Goal: Task Accomplishment & Management: Use online tool/utility

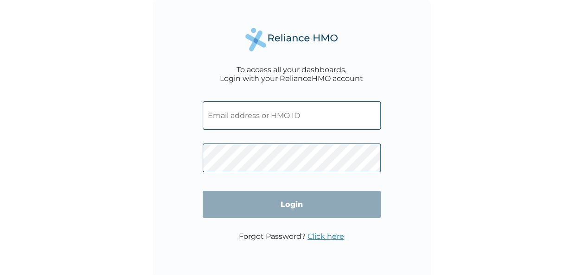
type input "LAY/10122/A"
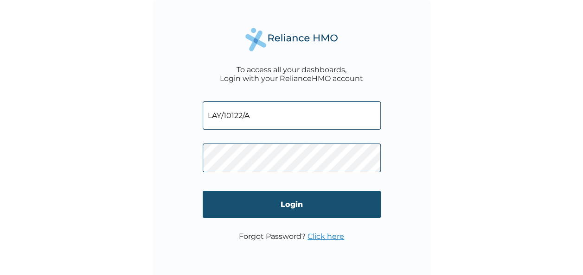
click at [251, 202] on input "Login" at bounding box center [292, 204] width 178 height 27
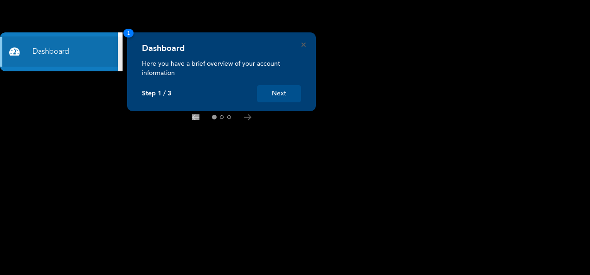
click at [271, 95] on button "Next" at bounding box center [279, 93] width 44 height 17
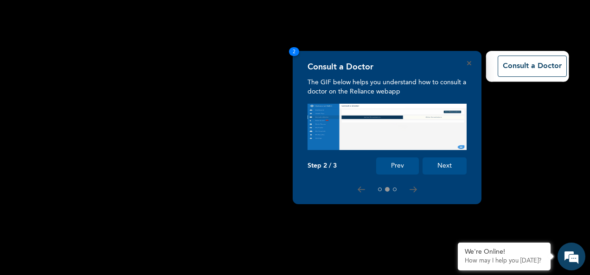
click at [438, 167] on button "Next" at bounding box center [444, 166] width 44 height 17
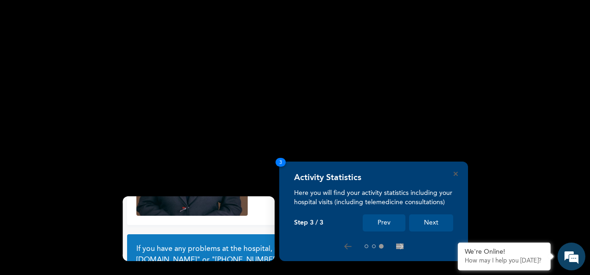
scroll to position [83, 0]
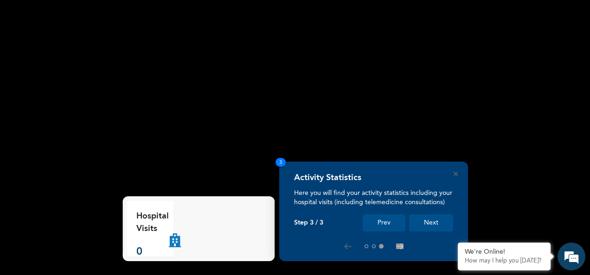
click at [434, 223] on button "Next" at bounding box center [431, 223] width 44 height 17
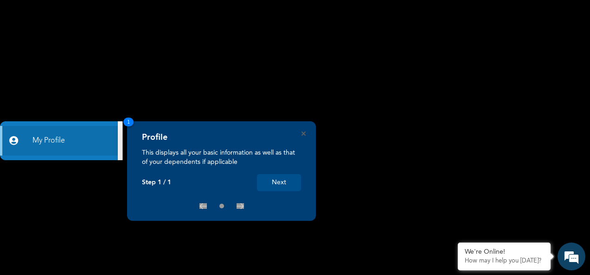
click at [278, 180] on button "Next" at bounding box center [279, 182] width 44 height 17
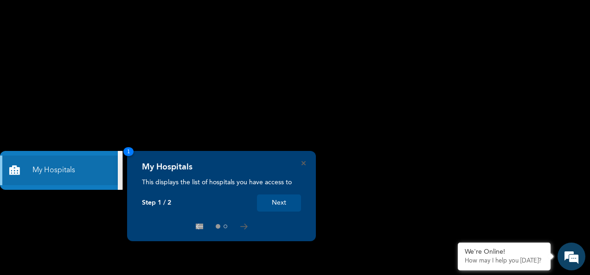
click at [288, 202] on button "Next" at bounding box center [279, 203] width 44 height 17
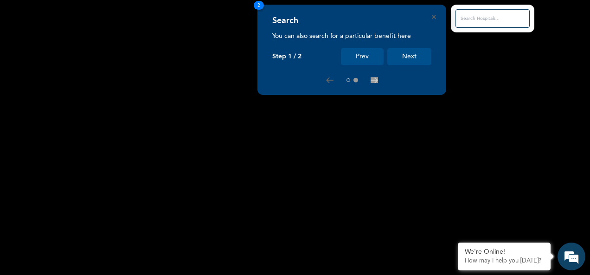
click at [414, 53] on button "Next" at bounding box center [409, 56] width 44 height 17
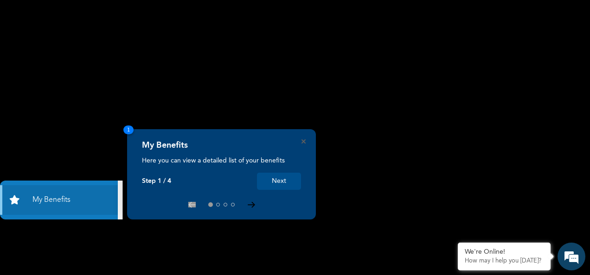
click at [250, 206] on icon at bounding box center [251, 205] width 7 height 6
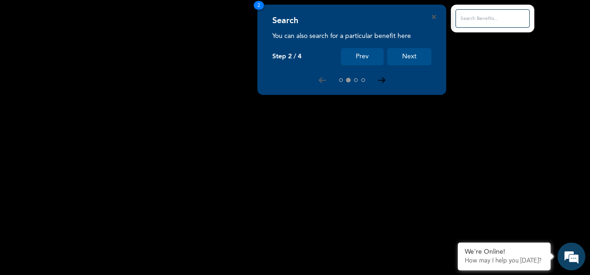
click at [378, 79] on icon at bounding box center [381, 80] width 7 height 6
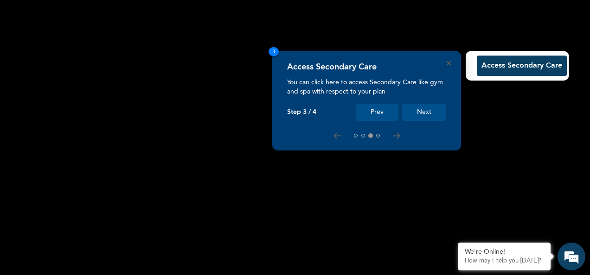
click at [422, 109] on button "Next" at bounding box center [424, 112] width 44 height 17
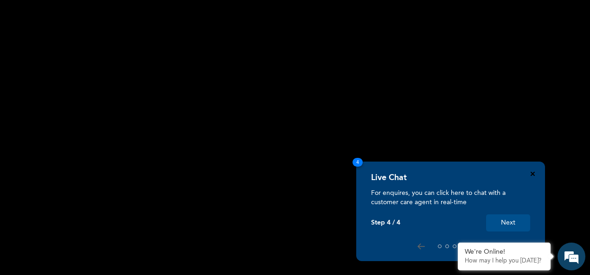
click at [533, 173] on icon "Close" at bounding box center [532, 174] width 4 height 4
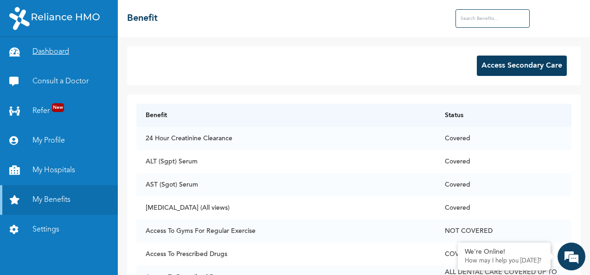
click at [52, 48] on link "Dashboard" at bounding box center [59, 52] width 118 height 30
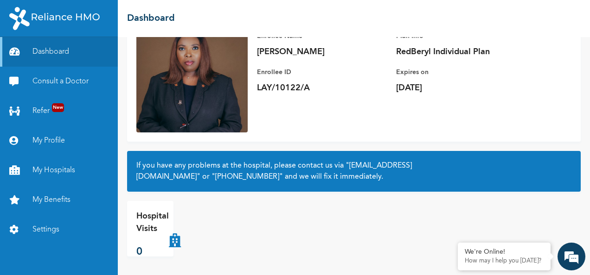
scroll to position [83, 0]
click at [65, 83] on link "Consult a Doctor" at bounding box center [59, 82] width 118 height 30
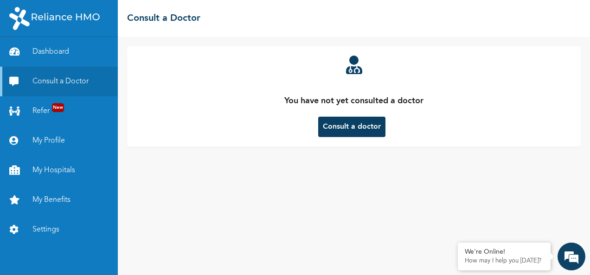
click at [359, 130] on button "Consult a doctor" at bounding box center [351, 127] width 67 height 20
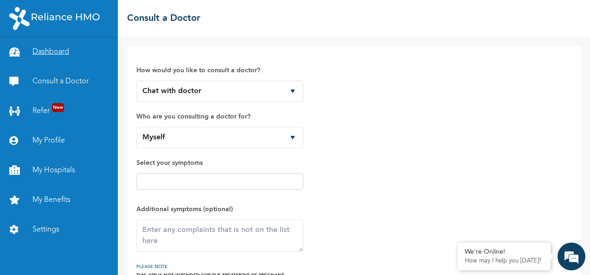
click at [56, 51] on link "Dashboard" at bounding box center [59, 52] width 118 height 30
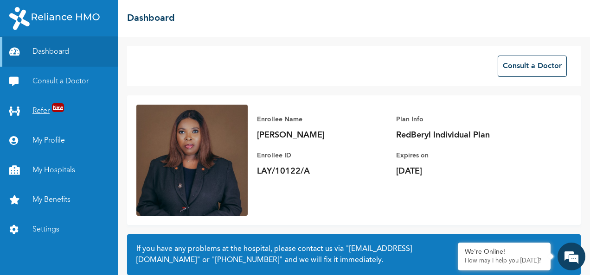
click at [40, 112] on link "Refer New" at bounding box center [59, 111] width 118 height 30
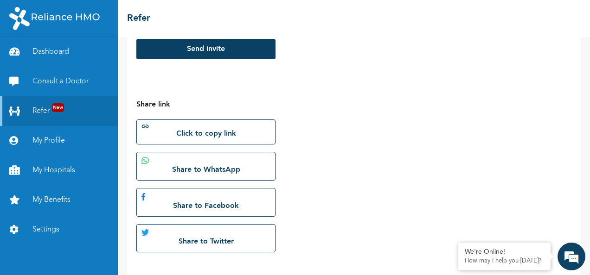
scroll to position [253, 0]
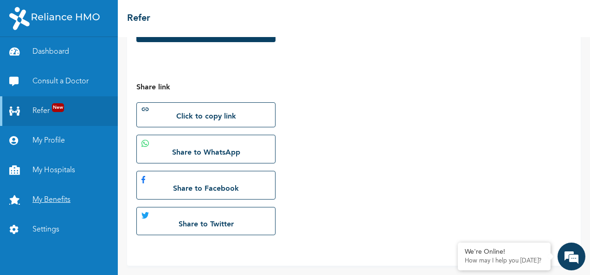
click at [47, 197] on link "My Benefits" at bounding box center [59, 200] width 118 height 30
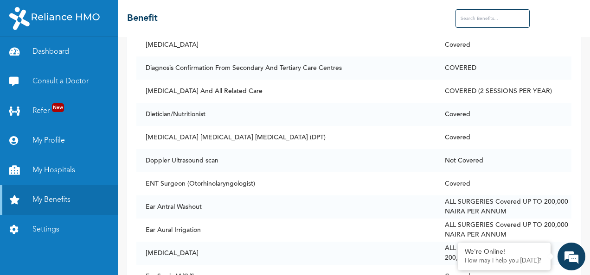
scroll to position [1659, 0]
